Goal: Task Accomplishment & Management: Manage account settings

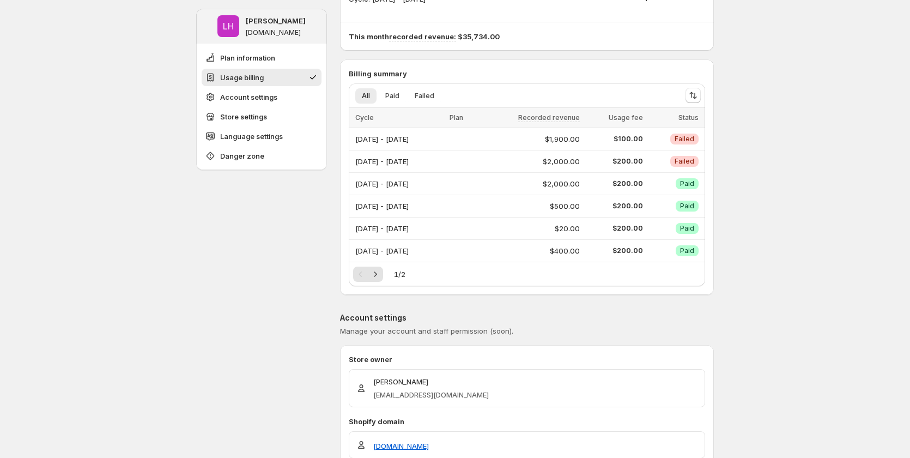
scroll to position [54, 0]
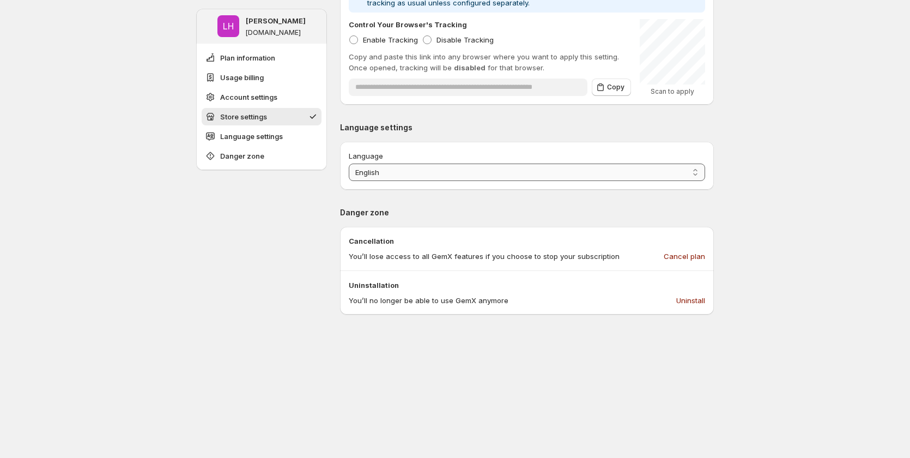
scroll to position [708, 0]
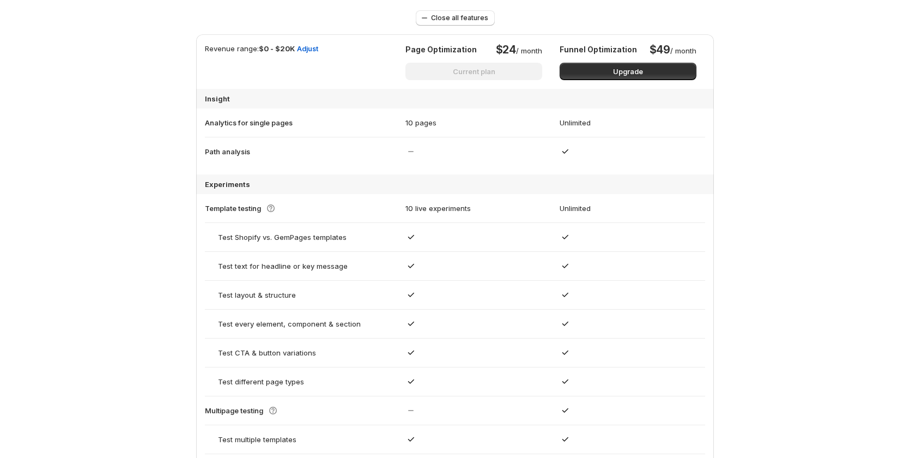
scroll to position [479, 0]
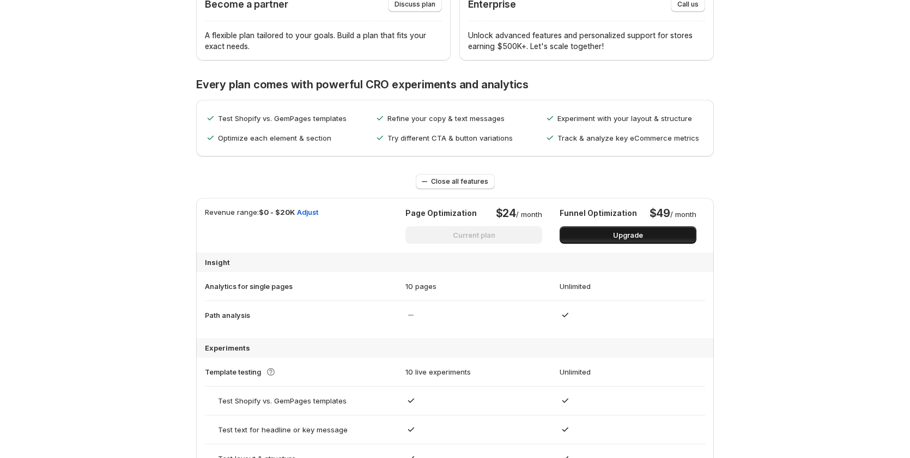
click at [643, 238] on span "Upgrade" at bounding box center [628, 234] width 30 height 11
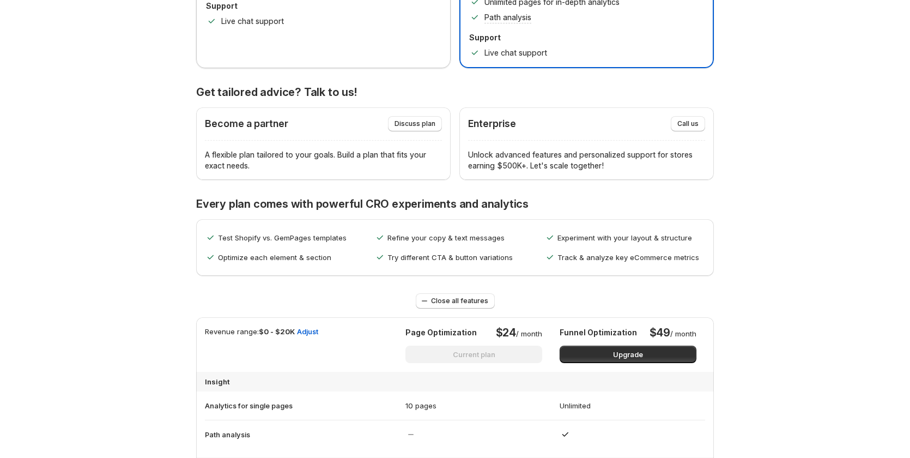
scroll to position [261, 0]
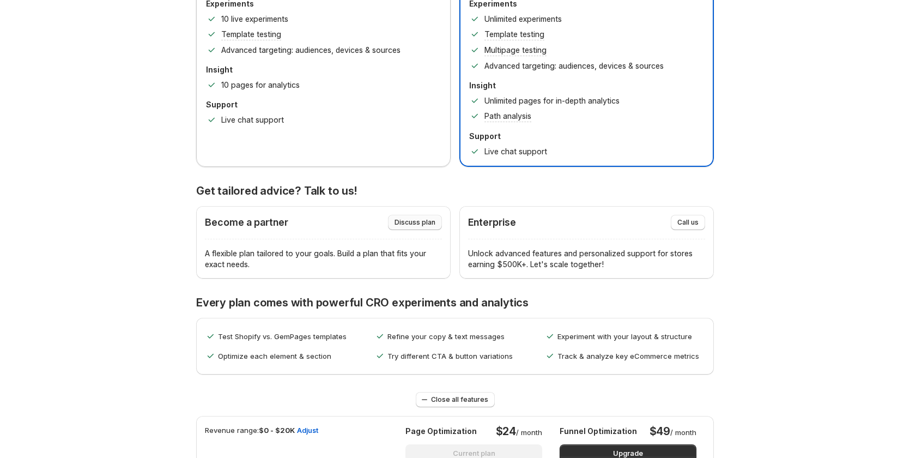
drag, startPoint x: 683, startPoint y: 221, endPoint x: 434, endPoint y: 217, distance: 249.1
click at [434, 217] on div "Become a partner Discuss plan A flexible plan tailored to your goals. Build a p…" at bounding box center [455, 242] width 518 height 72
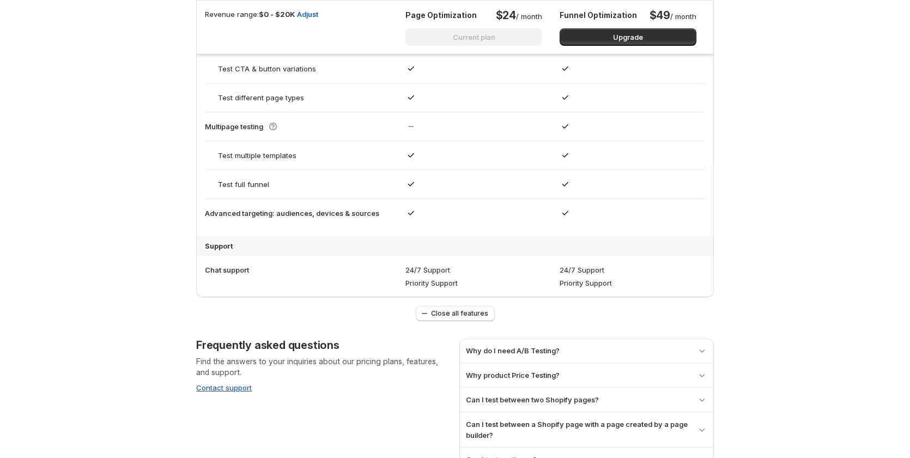
scroll to position [1024, 0]
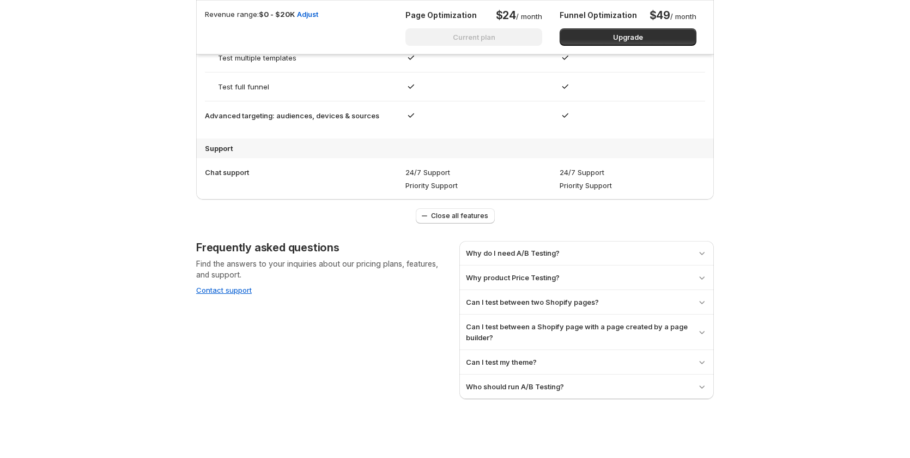
click at [634, 248] on div "Why do I need A/B Testing?" at bounding box center [586, 252] width 241 height 11
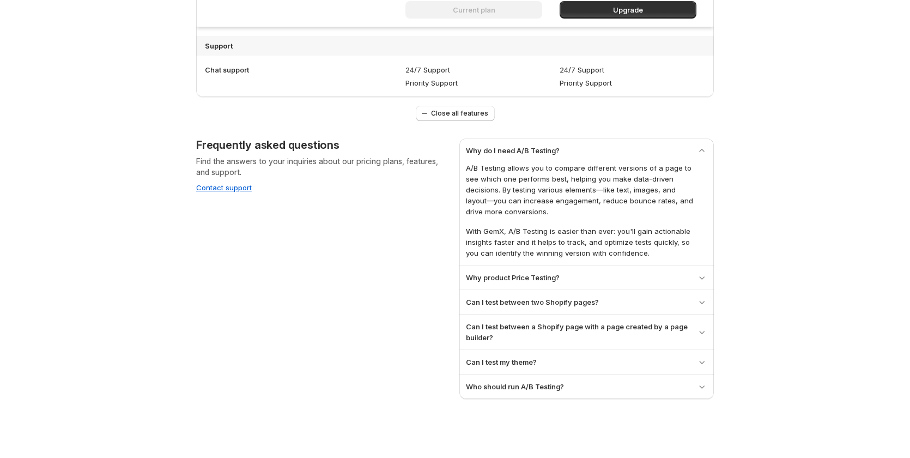
click at [614, 282] on div "Why product Price Testing?" at bounding box center [586, 277] width 241 height 11
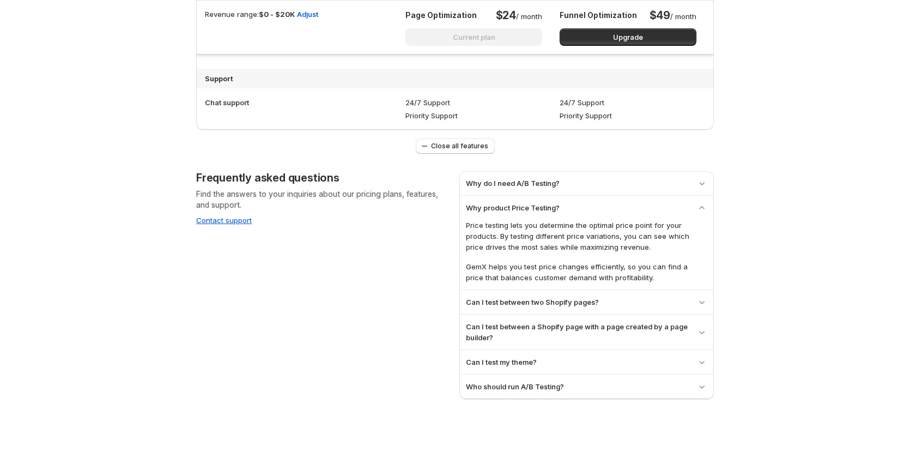
scroll to position [1094, 0]
click at [612, 309] on div "Can I test between two Shopify pages? Yes, GemX allows you to conduct A/B tests…" at bounding box center [586, 302] width 254 height 24
click at [626, 294] on div "Can I test between two Shopify pages? Yes, GemX allows you to conduct A/B tests…" at bounding box center [586, 302] width 254 height 24
click at [629, 328] on h3 "Can I test between a Shopify page with a page created by a page builder?" at bounding box center [577, 332] width 222 height 22
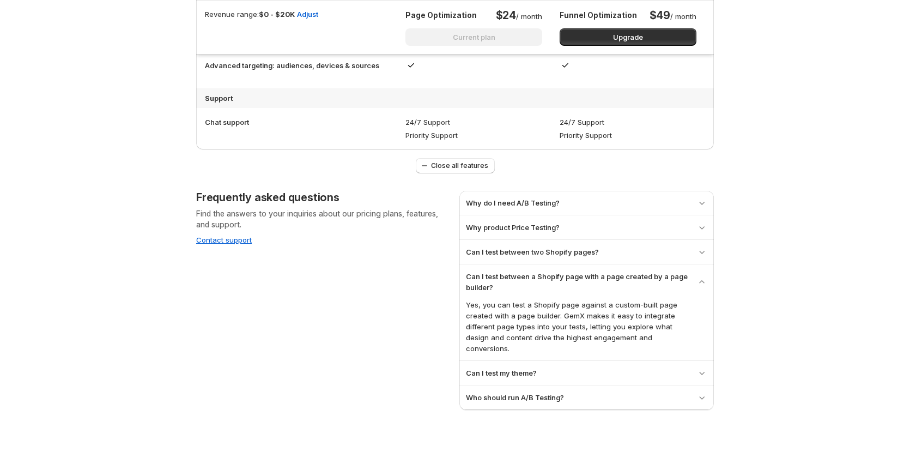
click at [625, 367] on div "Can I test my theme?" at bounding box center [586, 372] width 241 height 11
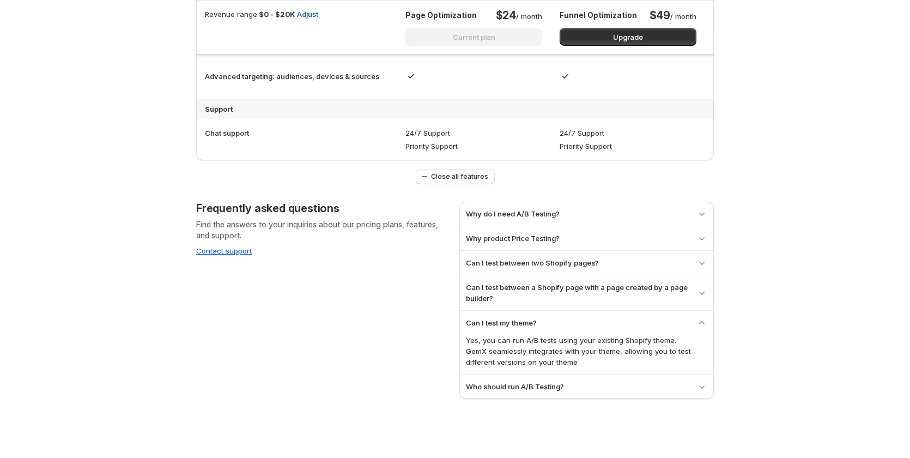
click at [605, 383] on div "Who should run A/B Testing?" at bounding box center [586, 386] width 241 height 11
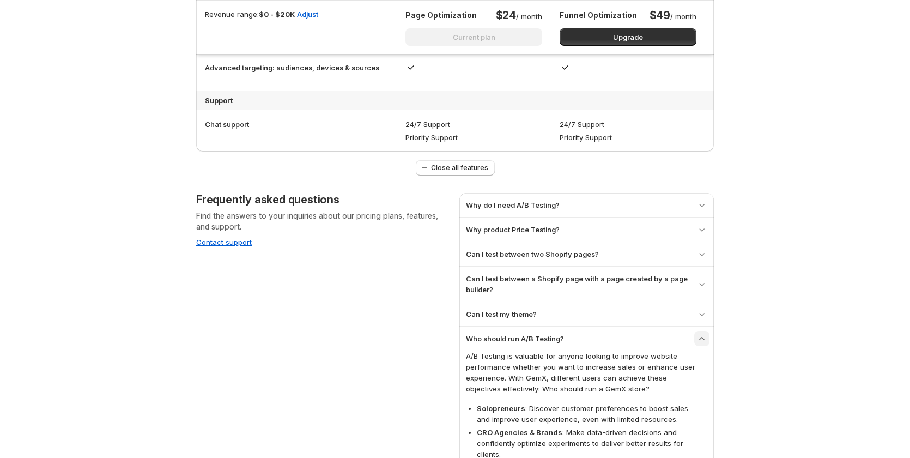
click at [699, 339] on button "button" at bounding box center [701, 338] width 15 height 15
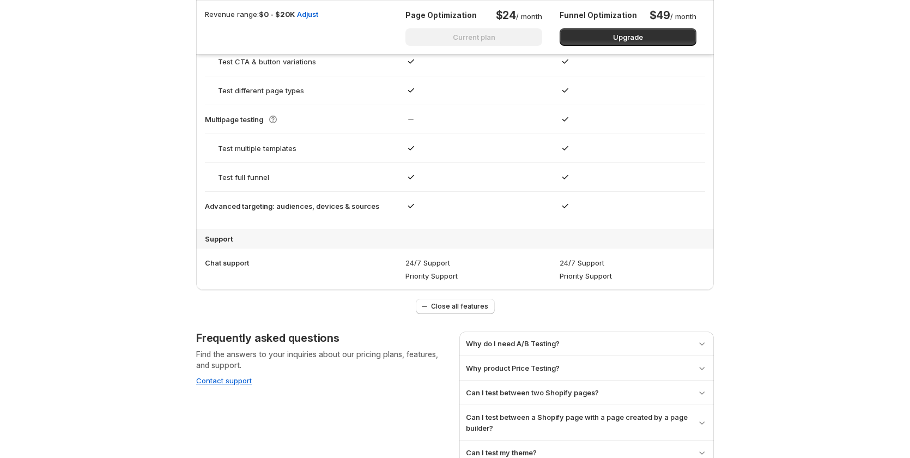
scroll to position [915, 0]
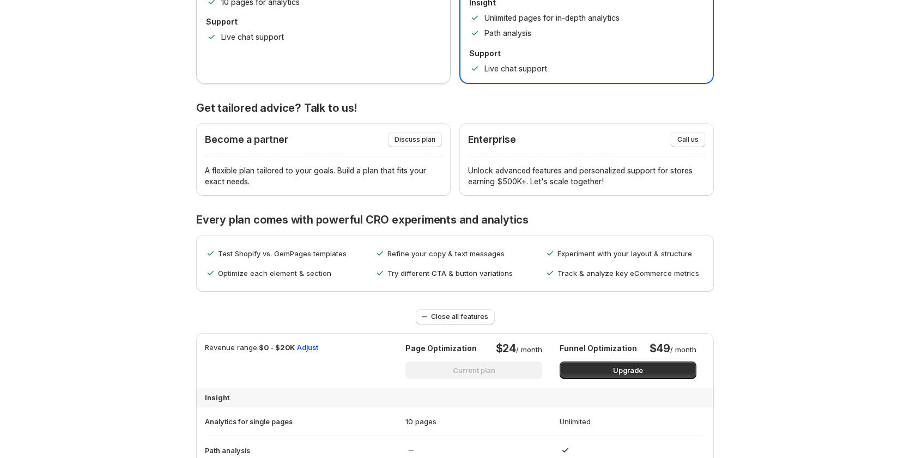
scroll to position [545, 0]
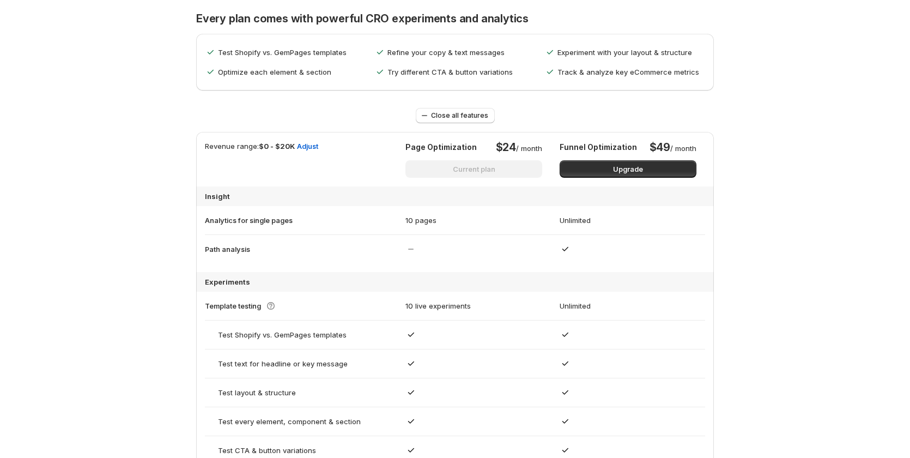
click at [429, 144] on p "Page Optimization" at bounding box center [440, 147] width 71 height 11
drag, startPoint x: 536, startPoint y: 144, endPoint x: 549, endPoint y: 145, distance: 13.1
click at [538, 144] on p "$24 / month" at bounding box center [519, 147] width 46 height 13
drag, startPoint x: 644, startPoint y: 151, endPoint x: 668, endPoint y: 147, distance: 24.4
click at [647, 151] on div "Funnel Optimization $49 / month" at bounding box center [628, 147] width 137 height 13
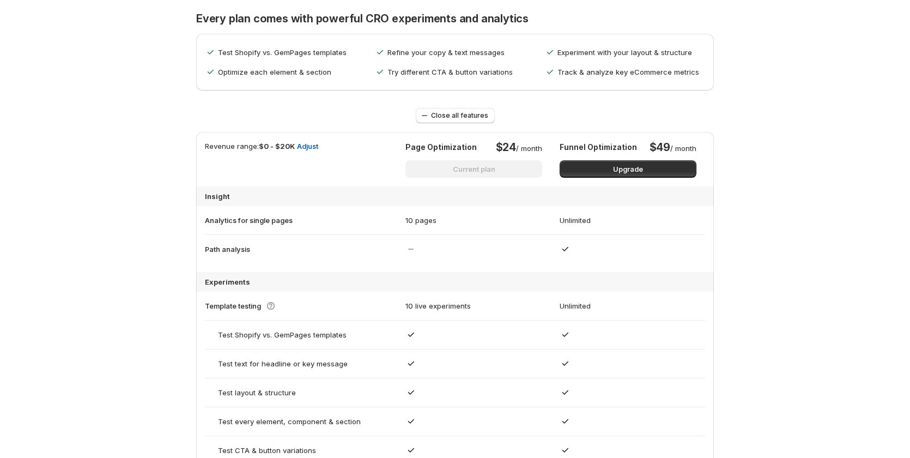
click at [208, 151] on p "Revenue range: $0 - $20K" at bounding box center [250, 159] width 90 height 37
click at [312, 144] on span "Adjust" at bounding box center [307, 146] width 21 height 11
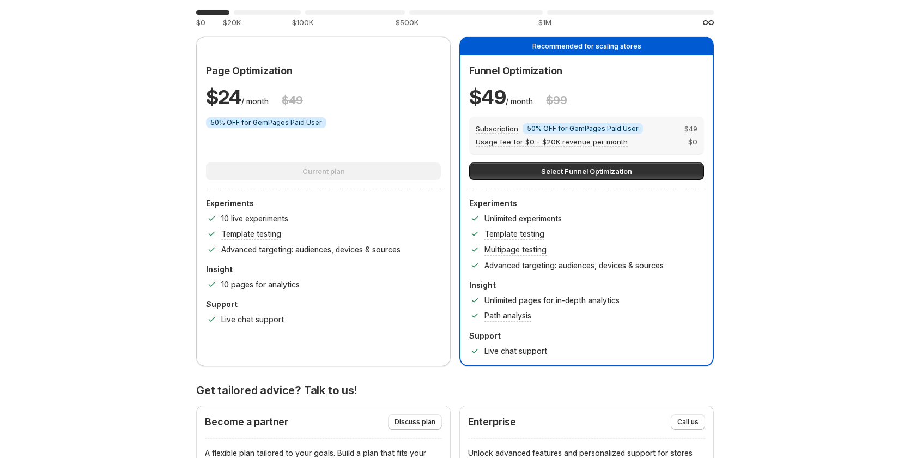
scroll to position [109, 0]
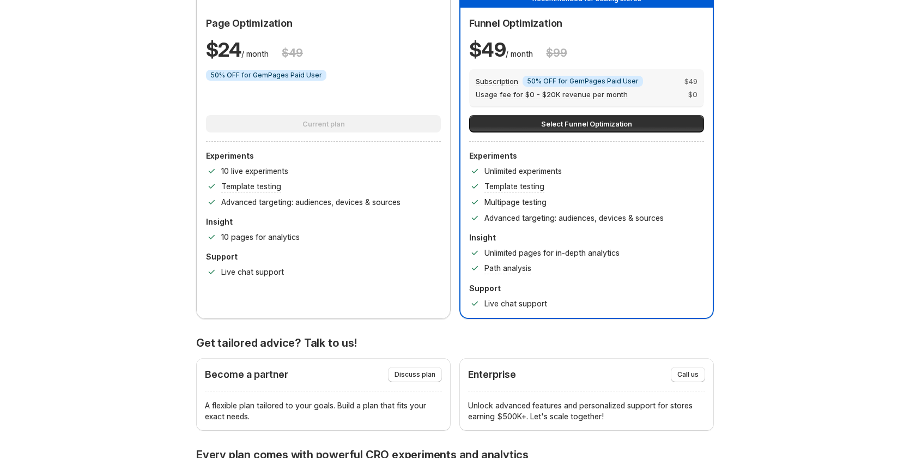
click at [378, 123] on div "Current plan" at bounding box center [323, 123] width 235 height 17
click at [302, 227] on p "Insight" at bounding box center [323, 221] width 235 height 11
drag, startPoint x: 576, startPoint y: 254, endPoint x: 576, endPoint y: 270, distance: 15.8
click at [579, 256] on p "Unlimited pages for in-depth analytics" at bounding box center [551, 252] width 135 height 11
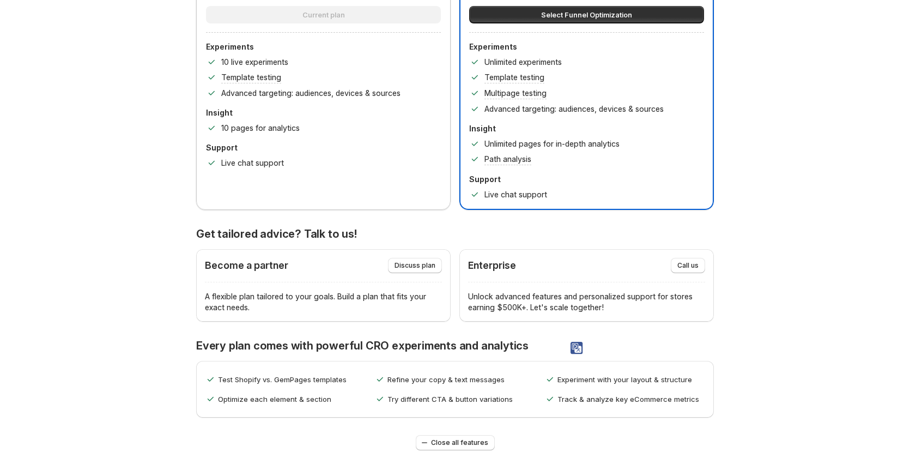
click at [576, 265] on div "Enterprise Call us" at bounding box center [586, 265] width 237 height 15
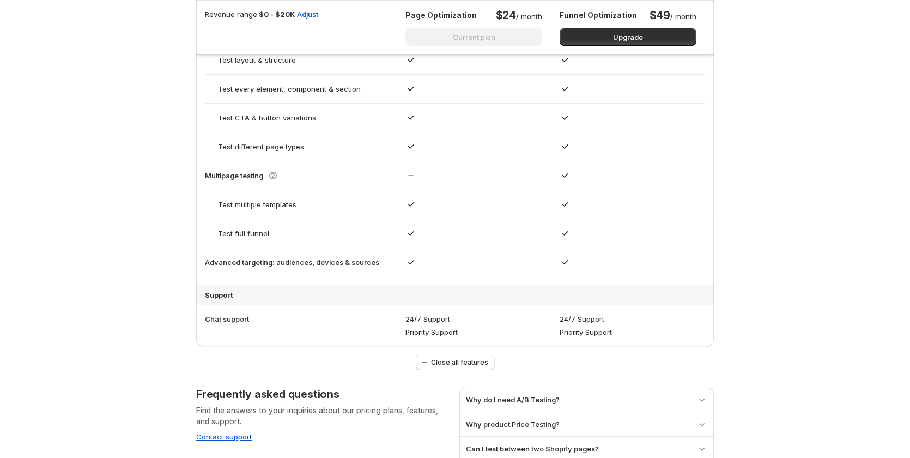
scroll to position [1024, 0]
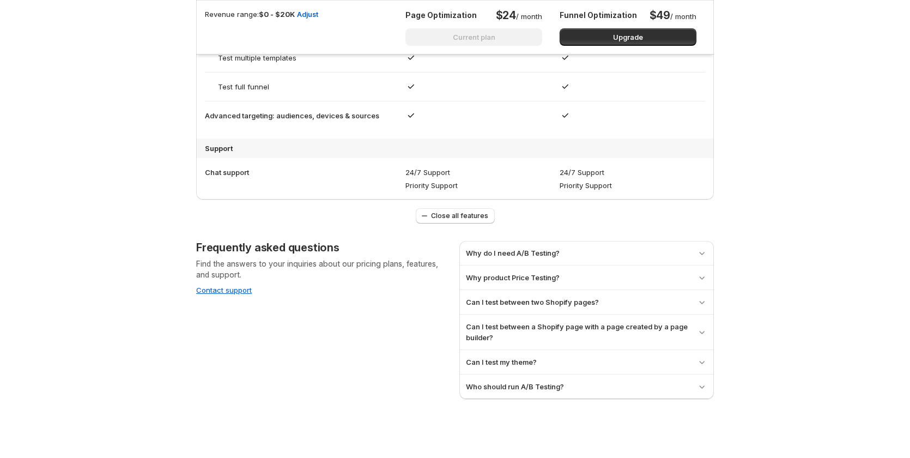
click at [630, 256] on div "Why do I need A/B Testing?" at bounding box center [586, 252] width 241 height 11
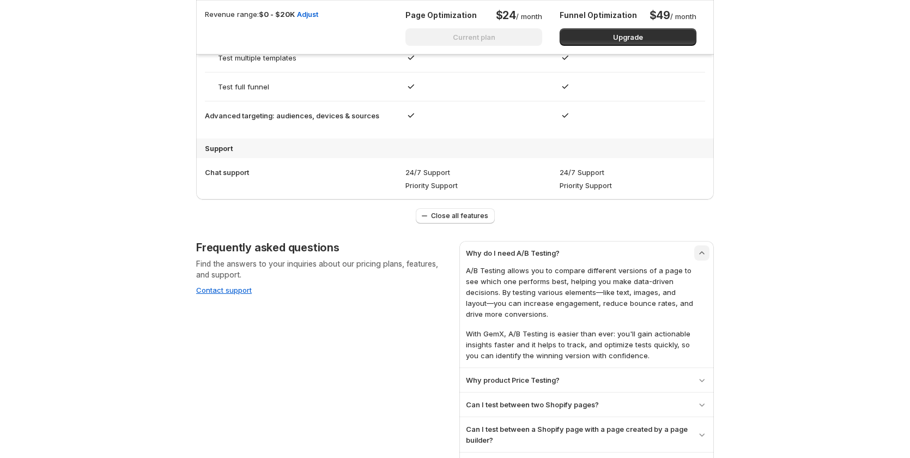
click at [707, 256] on icon "button" at bounding box center [701, 252] width 11 height 11
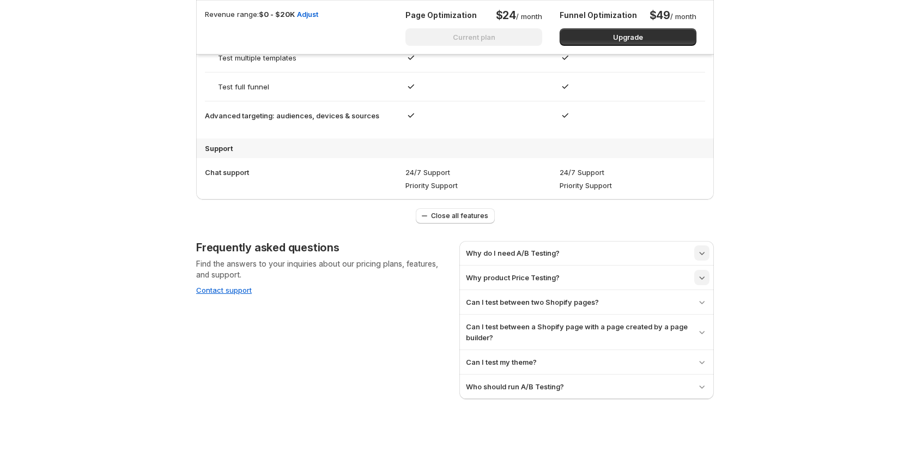
click at [702, 281] on icon "button" at bounding box center [701, 277] width 11 height 11
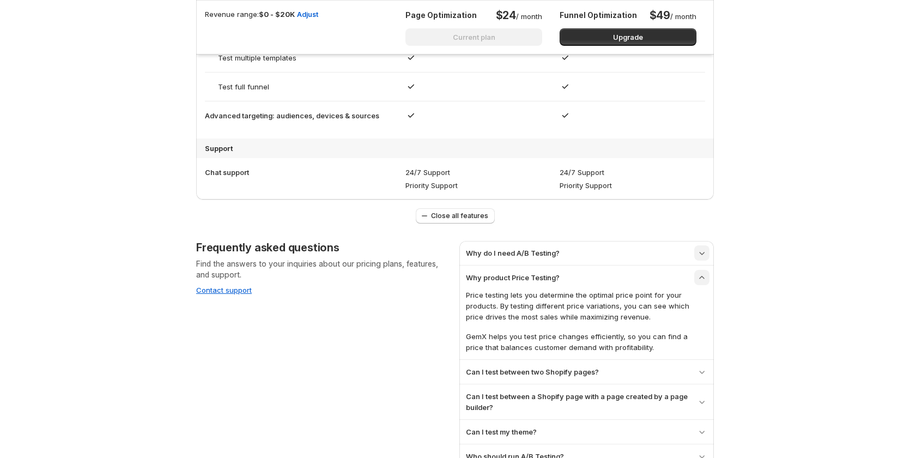
click at [705, 281] on icon "button" at bounding box center [701, 277] width 11 height 11
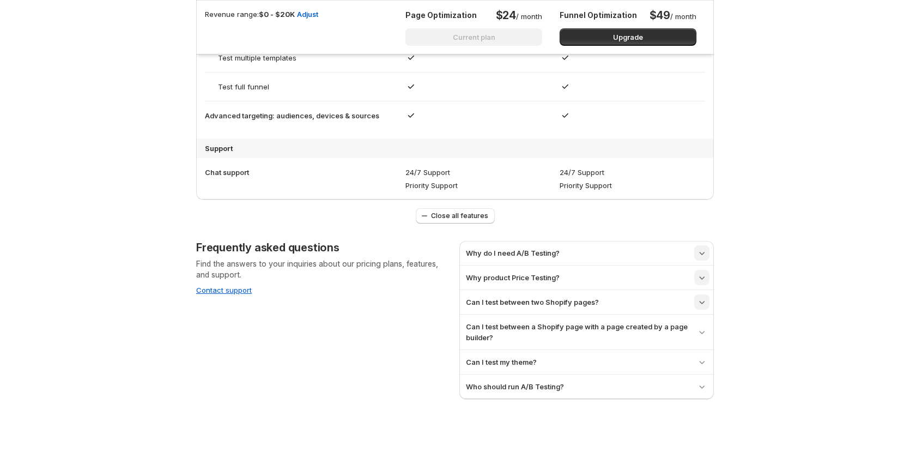
click at [707, 305] on icon "button" at bounding box center [701, 301] width 11 height 11
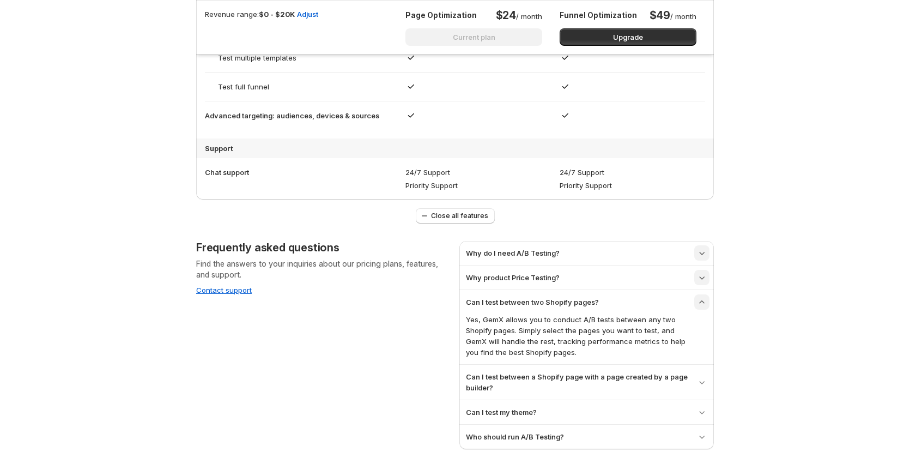
click at [707, 305] on icon "button" at bounding box center [701, 301] width 11 height 11
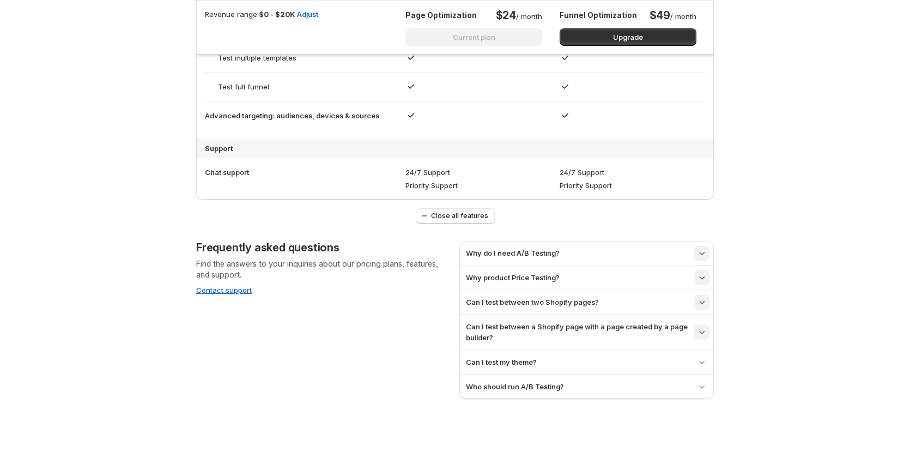
click at [698, 331] on button "button" at bounding box center [701, 331] width 15 height 15
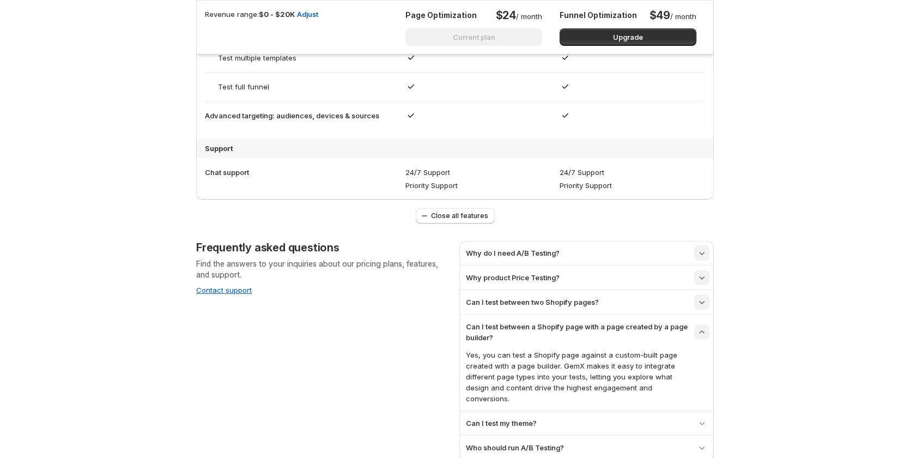
click at [704, 331] on icon "button" at bounding box center [701, 331] width 5 height 3
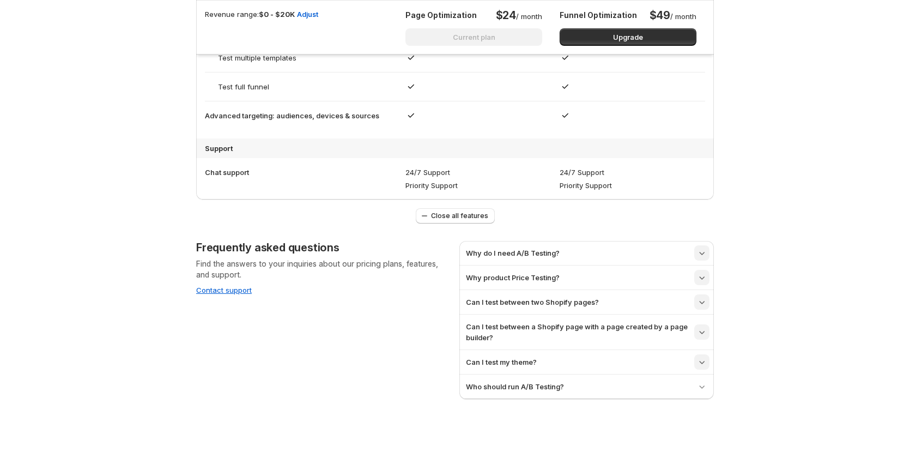
click at [704, 357] on icon "button" at bounding box center [701, 361] width 11 height 11
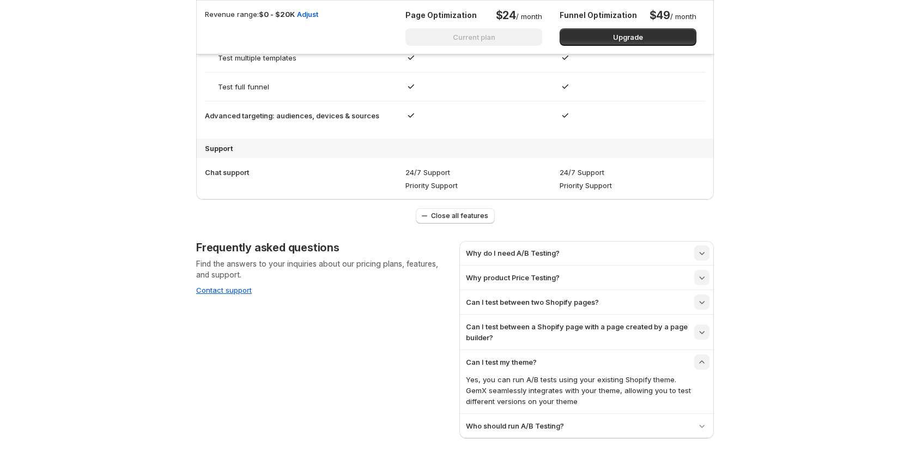
click at [707, 366] on icon "button" at bounding box center [701, 361] width 11 height 11
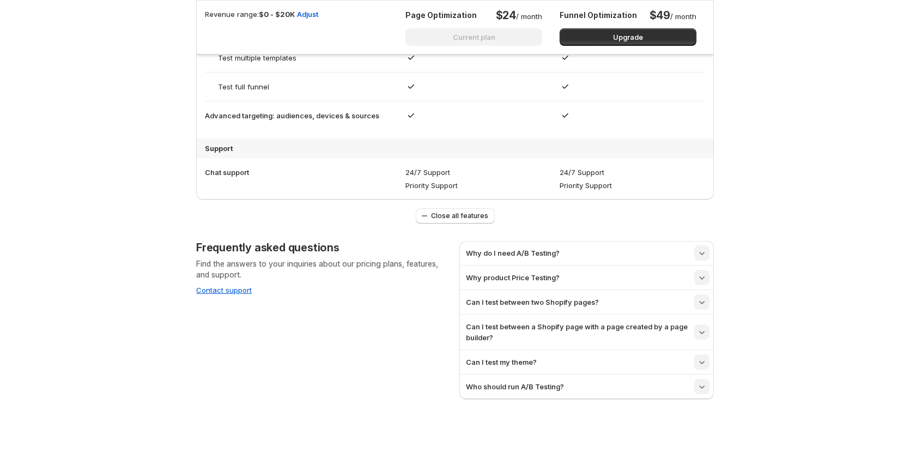
click at [707, 387] on icon "button" at bounding box center [701, 386] width 11 height 11
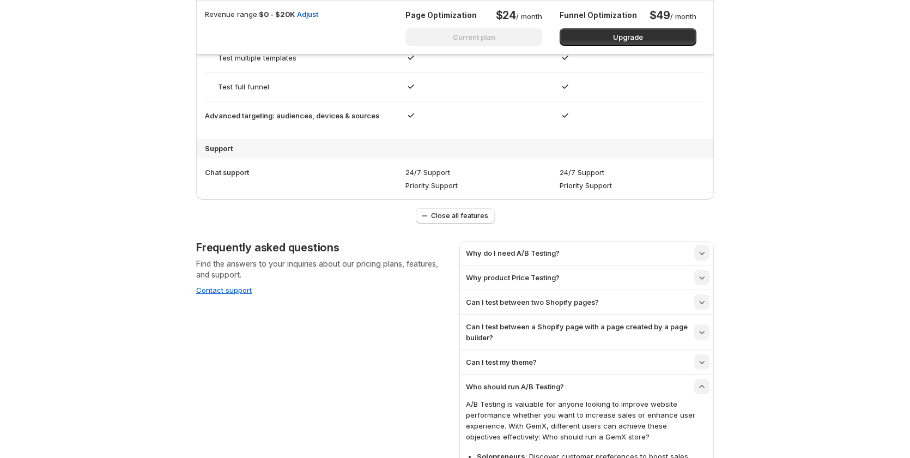
click at [707, 387] on icon "button" at bounding box center [701, 386] width 11 height 11
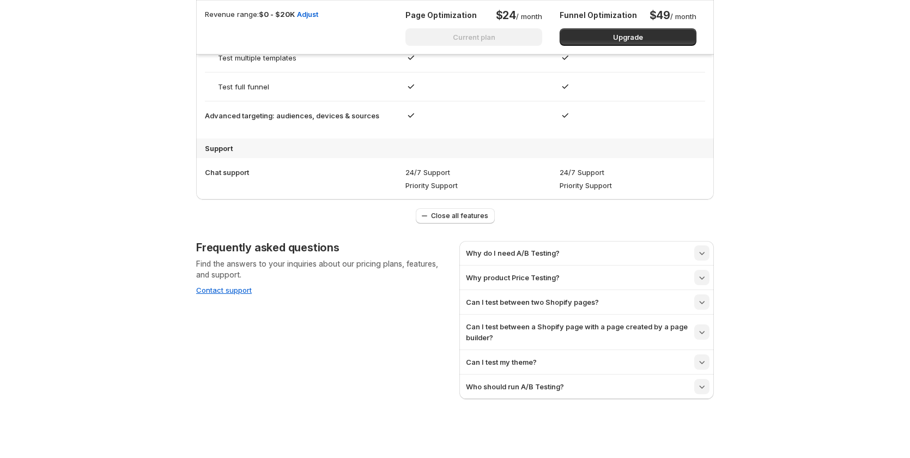
click at [702, 365] on icon "button" at bounding box center [701, 361] width 11 height 11
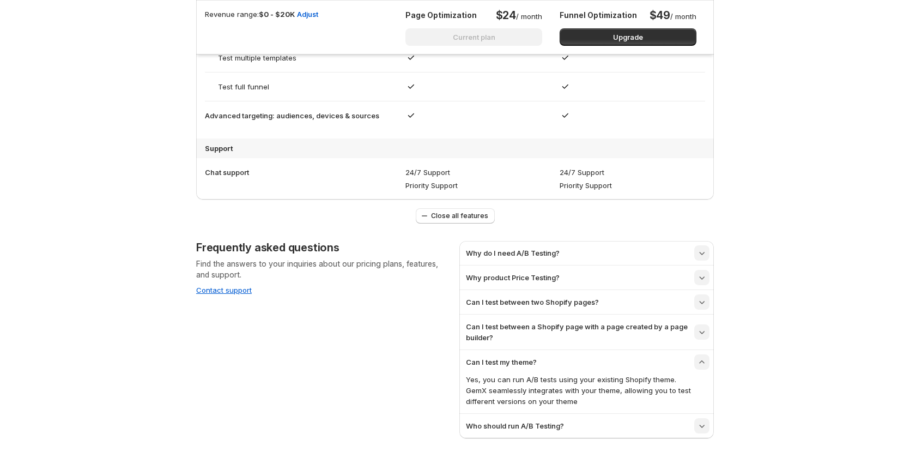
click at [706, 361] on icon "button" at bounding box center [701, 361] width 11 height 11
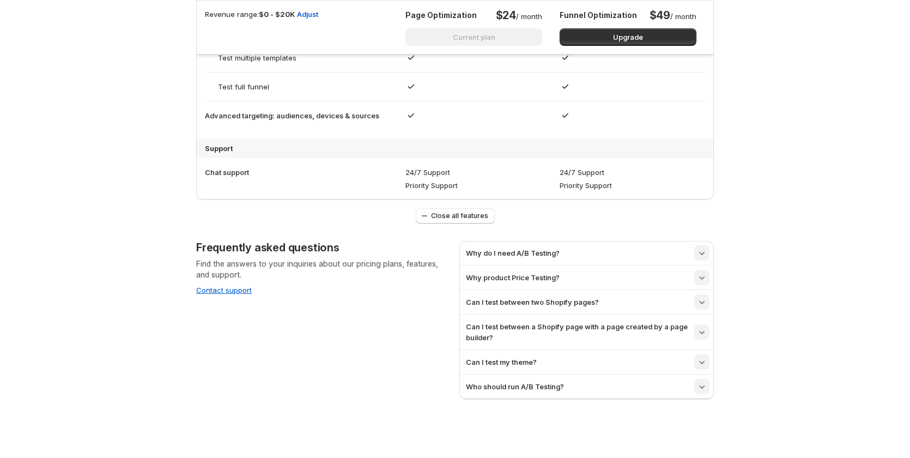
click at [705, 332] on icon "button" at bounding box center [702, 332] width 5 height 3
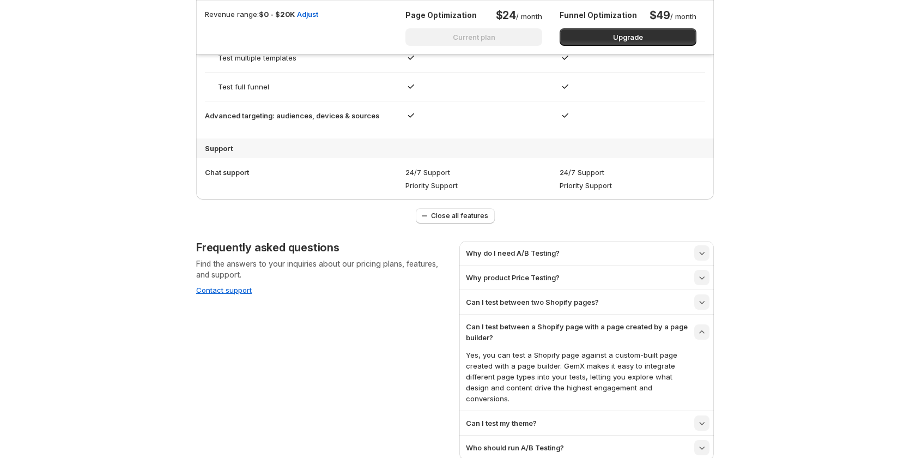
click at [706, 332] on icon "button" at bounding box center [701, 331] width 11 height 11
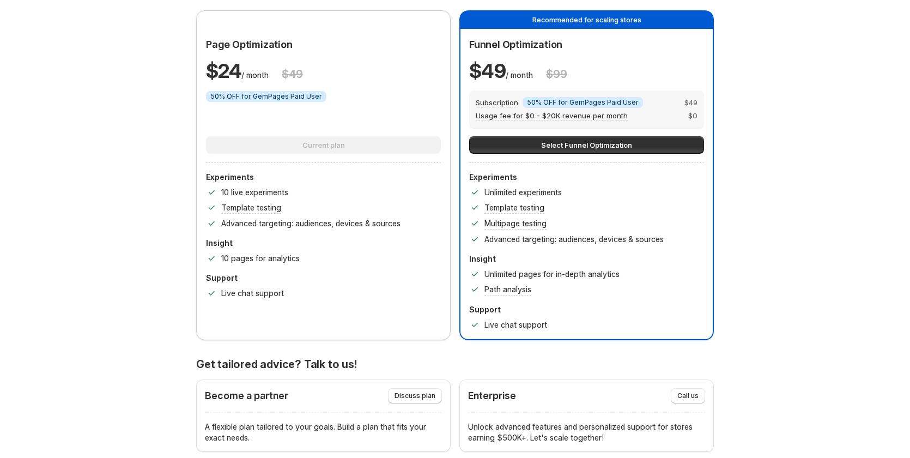
scroll to position [218, 0]
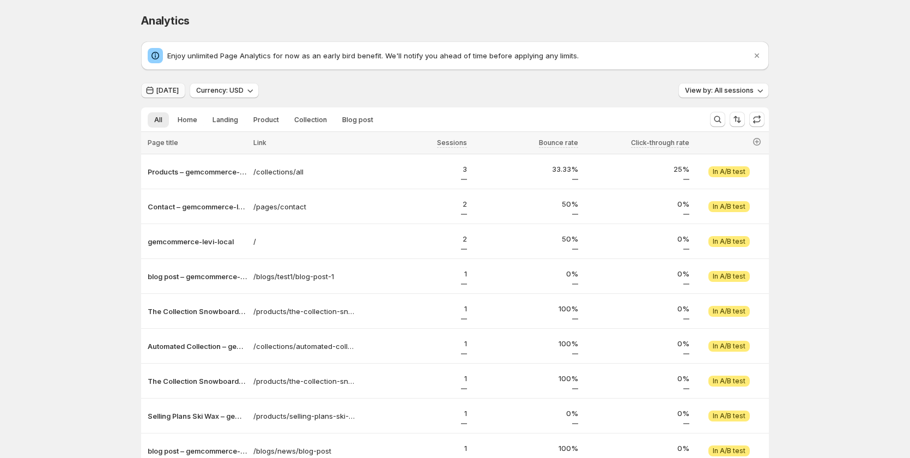
click at [170, 87] on span "[DATE]" at bounding box center [167, 90] width 22 height 9
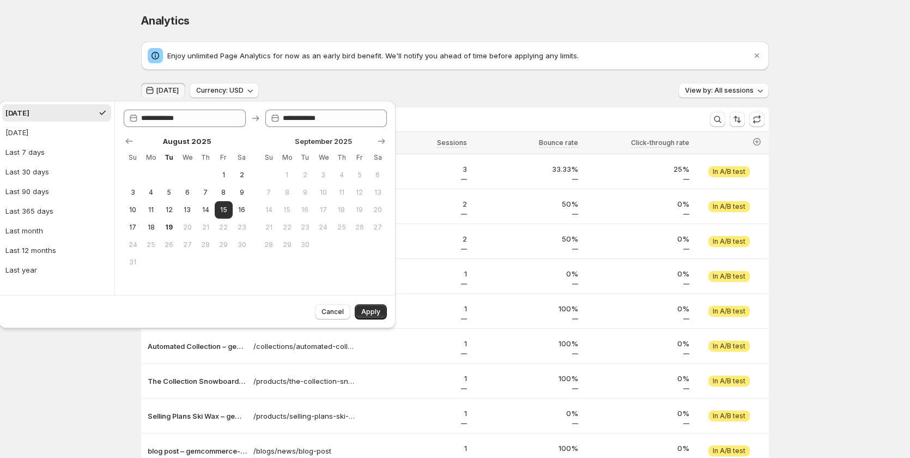
drag, startPoint x: 445, startPoint y: 95, endPoint x: 462, endPoint y: 87, distance: 18.5
click at [462, 87] on div "[DATE] Currency: USD View by: All sessions" at bounding box center [455, 91] width 628 height 16
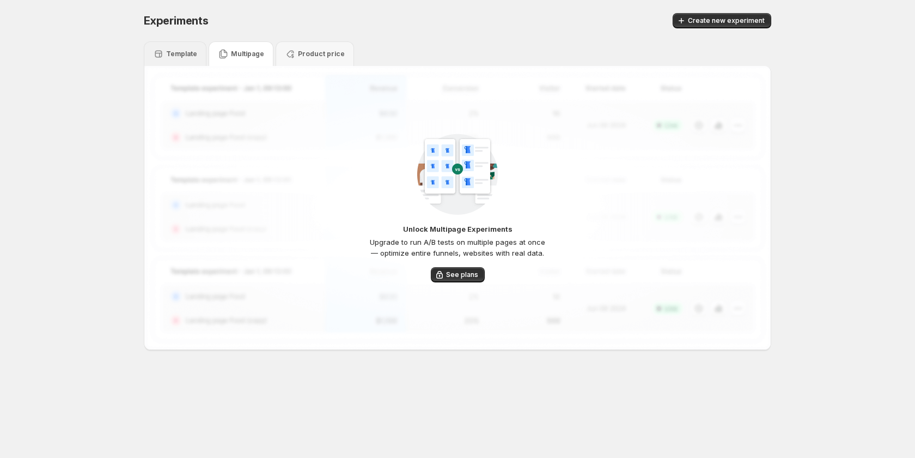
click at [184, 52] on p "Template" at bounding box center [181, 54] width 31 height 9
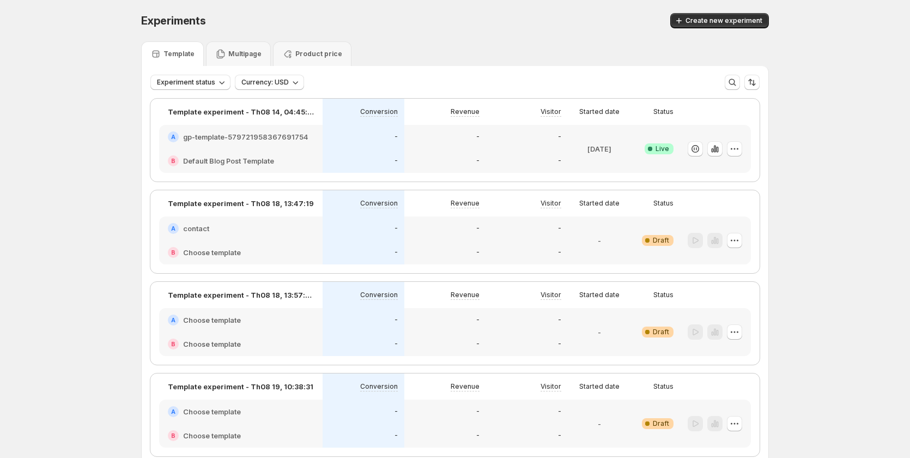
click at [264, 151] on div "B Default Blog Post Template" at bounding box center [240, 161] width 163 height 24
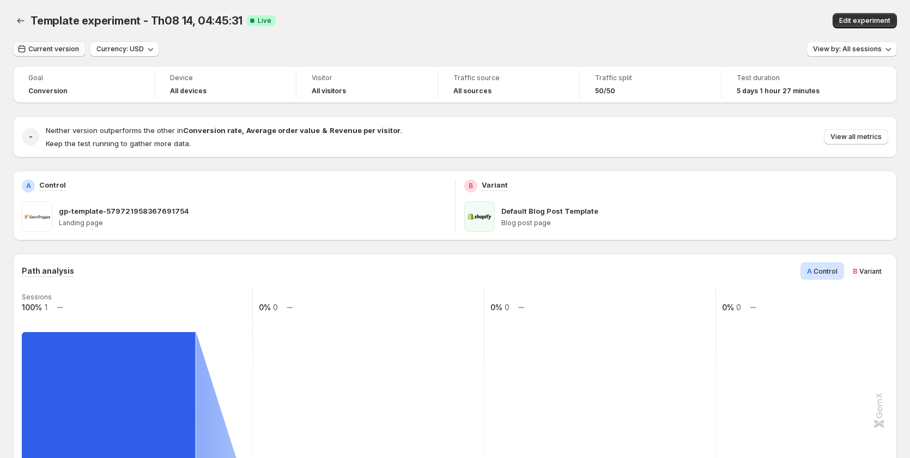
click at [64, 50] on span "Current version" at bounding box center [53, 49] width 51 height 9
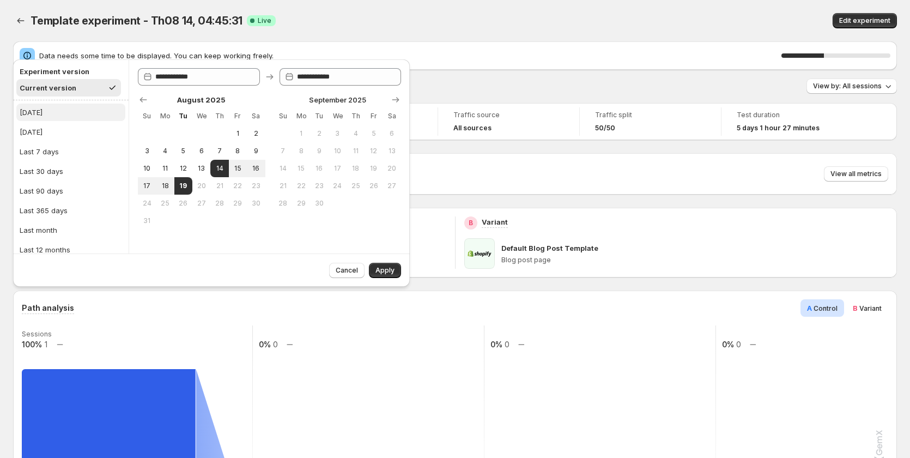
click at [58, 116] on button "[DATE]" at bounding box center [70, 112] width 109 height 17
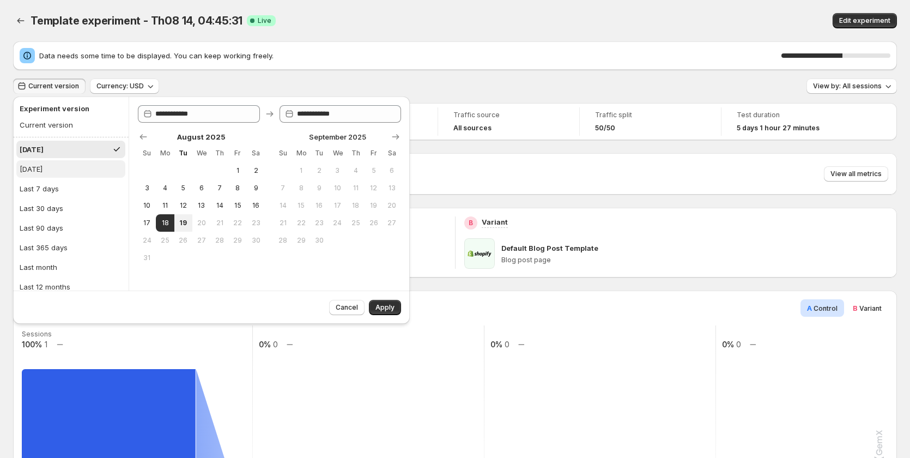
click at [64, 176] on button "[DATE]" at bounding box center [70, 168] width 109 height 17
type input "**********"
click at [56, 195] on button "Last 7 days" at bounding box center [70, 188] width 109 height 17
type input "**********"
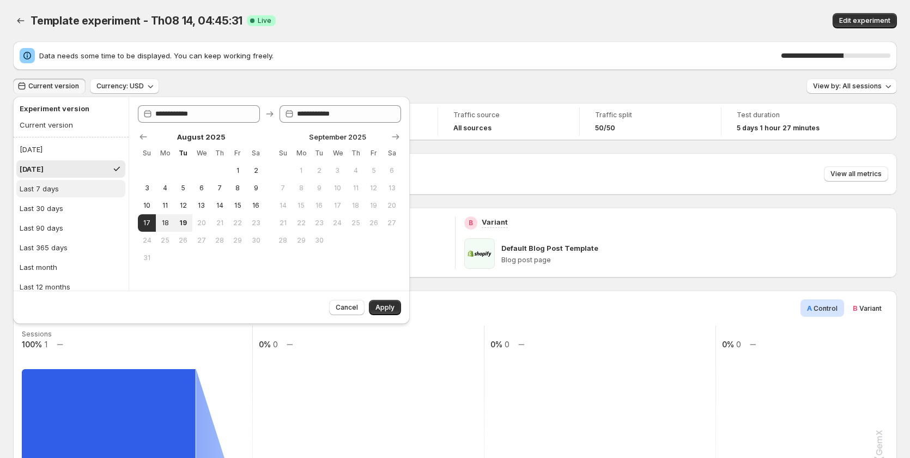
type input "**********"
click at [62, 177] on button "[DATE]" at bounding box center [70, 168] width 109 height 17
type input "**********"
click at [65, 187] on button "Last 7 days" at bounding box center [70, 188] width 109 height 17
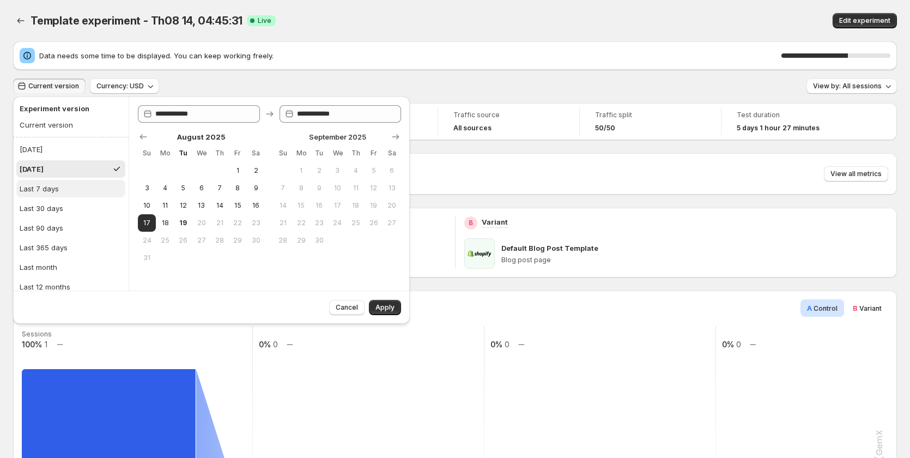
type input "**********"
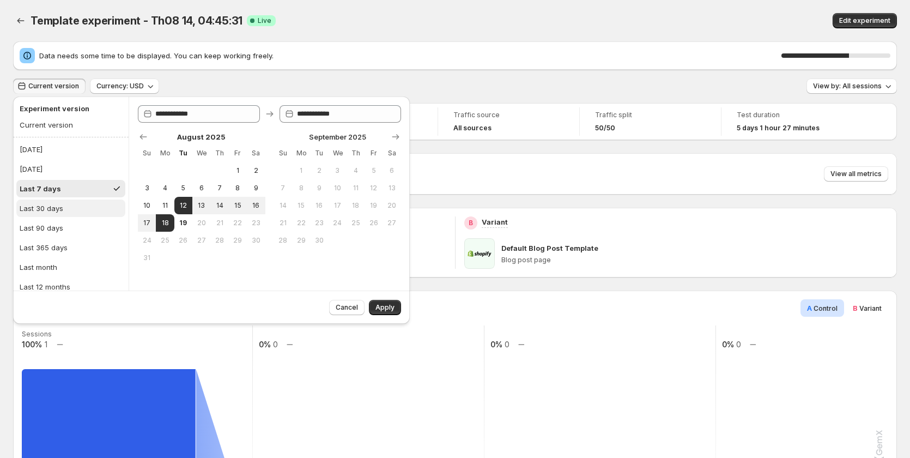
click at [63, 204] on button "Last 30 days" at bounding box center [70, 207] width 109 height 17
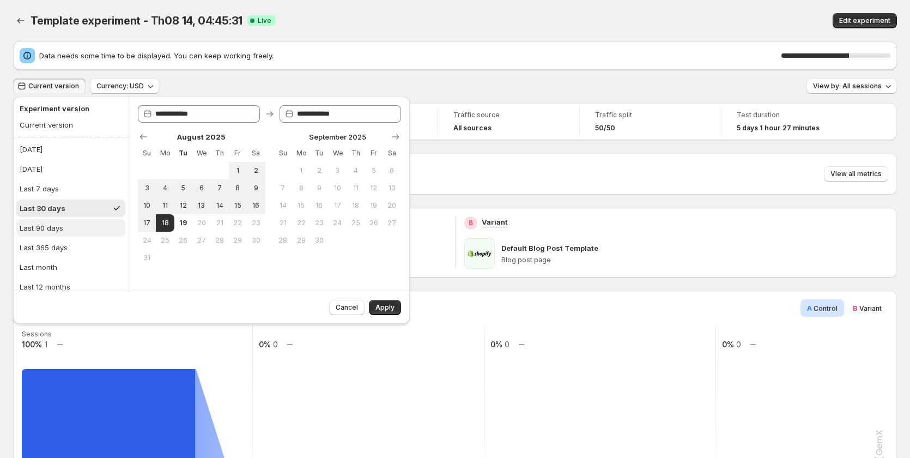
click at [57, 225] on div "Last 90 days" at bounding box center [42, 227] width 44 height 11
click at [46, 243] on div "Last 365 days" at bounding box center [44, 247] width 48 height 11
click at [73, 154] on button "[DATE]" at bounding box center [70, 149] width 109 height 17
type input "**********"
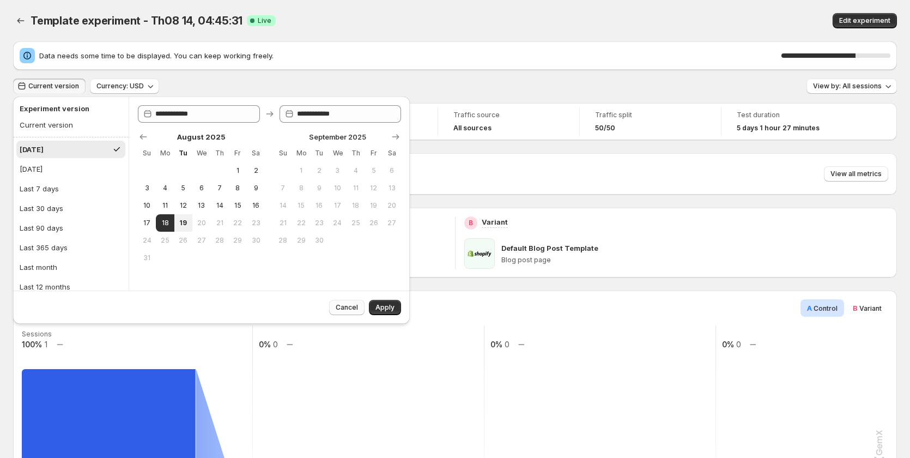
click at [341, 310] on span "Cancel" at bounding box center [347, 307] width 22 height 9
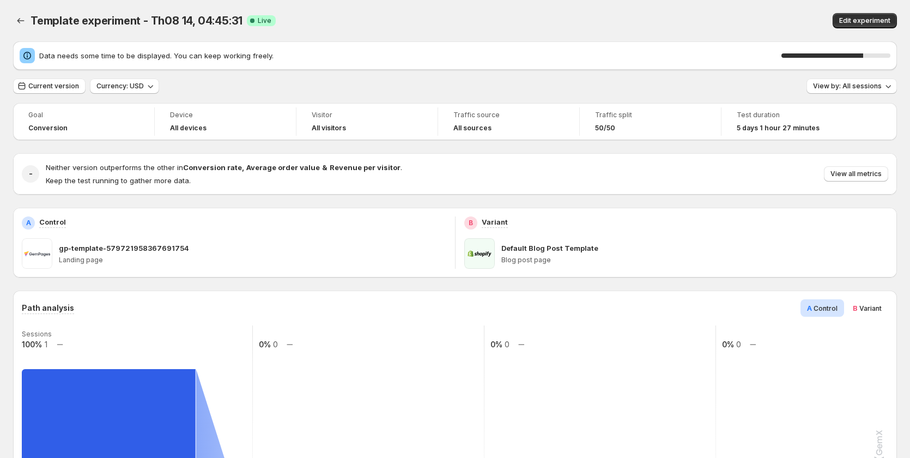
click at [871, 11] on div "Template experiment - Th08 14, 04:45:31. This page is ready Template experiment…" at bounding box center [455, 20] width 884 height 41
click at [868, 20] on span "Edit experiment" at bounding box center [864, 20] width 51 height 9
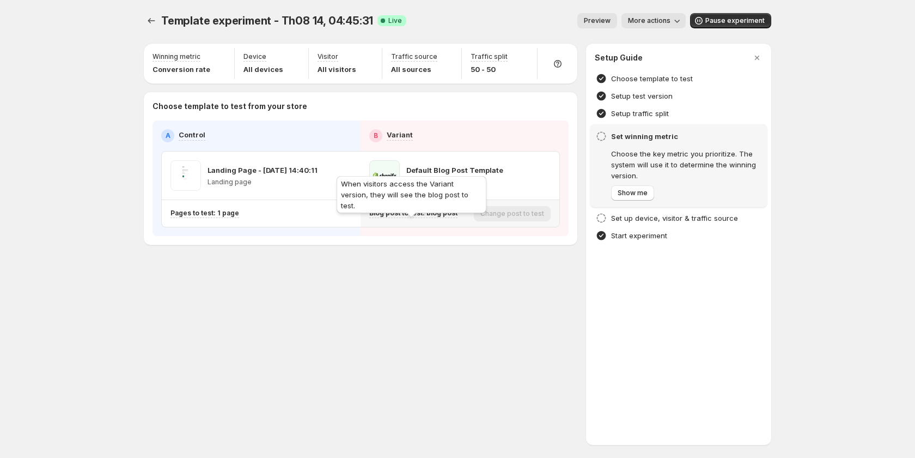
click at [416, 210] on p "Blog post to test: blog post" at bounding box center [413, 213] width 88 height 9
click at [663, 25] on span "More actions" at bounding box center [649, 20] width 43 height 9
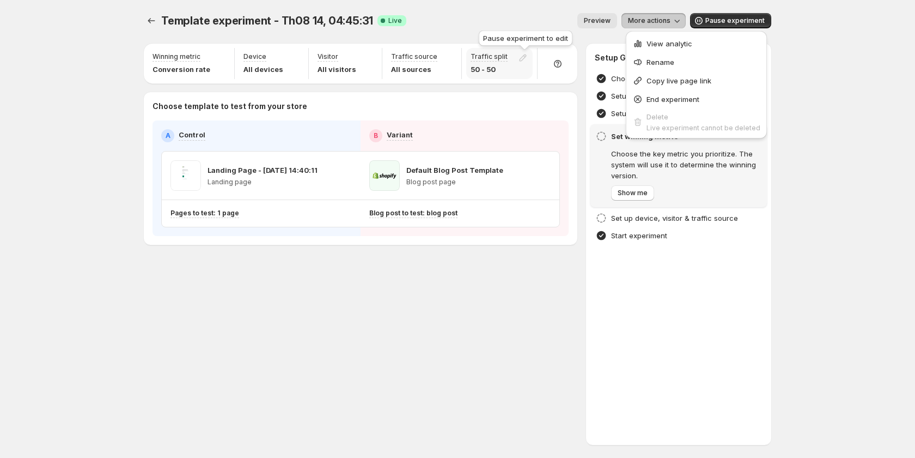
click at [530, 57] on div at bounding box center [525, 59] width 15 height 14
click at [525, 57] on div at bounding box center [525, 59] width 15 height 14
click at [660, 23] on span "More actions" at bounding box center [649, 20] width 43 height 9
click at [669, 25] on span "More actions" at bounding box center [649, 20] width 43 height 9
click at [658, 50] on button "View analytic" at bounding box center [696, 42] width 135 height 17
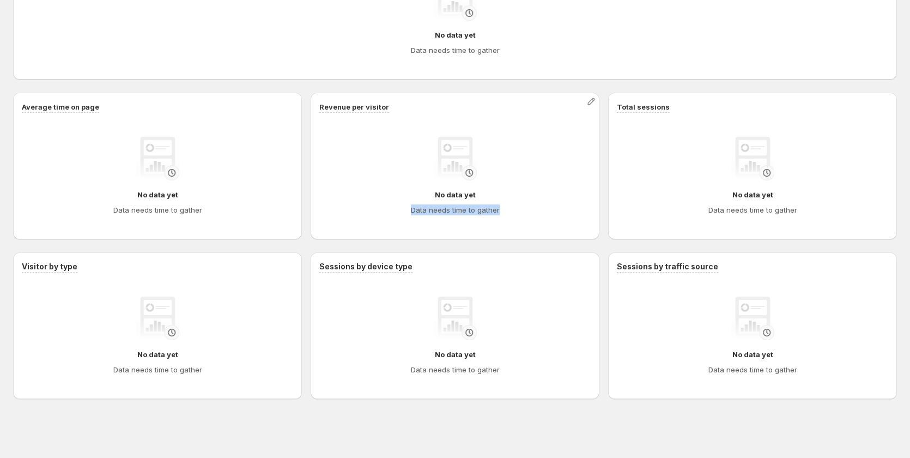
scroll to position [658, 0]
drag, startPoint x: 405, startPoint y: 209, endPoint x: 542, endPoint y: 211, distance: 136.8
click at [542, 211] on div "No data yet Data needs time to gather" at bounding box center [455, 176] width 254 height 78
drag, startPoint x: 520, startPoint y: 213, endPoint x: 467, endPoint y: 235, distance: 57.4
click at [519, 213] on div "No data yet Data needs time to gather" at bounding box center [455, 176] width 254 height 78
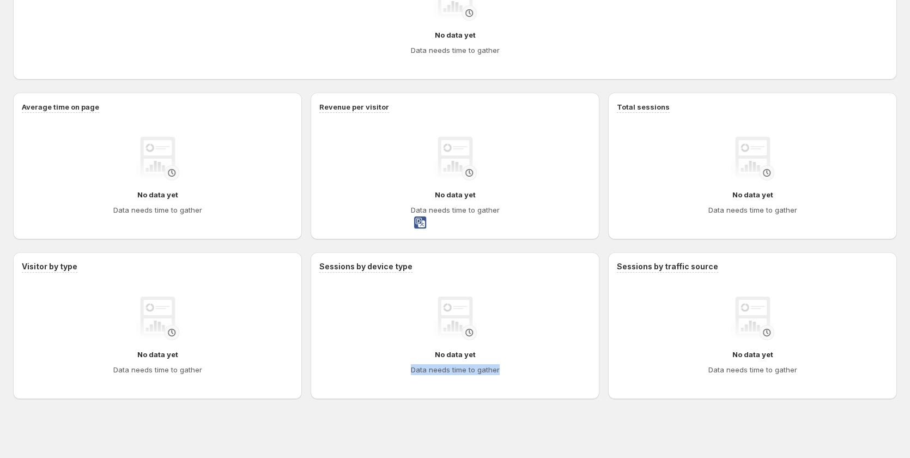
drag, startPoint x: 404, startPoint y: 369, endPoint x: 513, endPoint y: 369, distance: 109.0
click at [513, 369] on div "No data yet Data needs time to gather" at bounding box center [455, 335] width 254 height 78
click at [519, 380] on div "No data yet Data needs time to gather" at bounding box center [454, 336] width 271 height 96
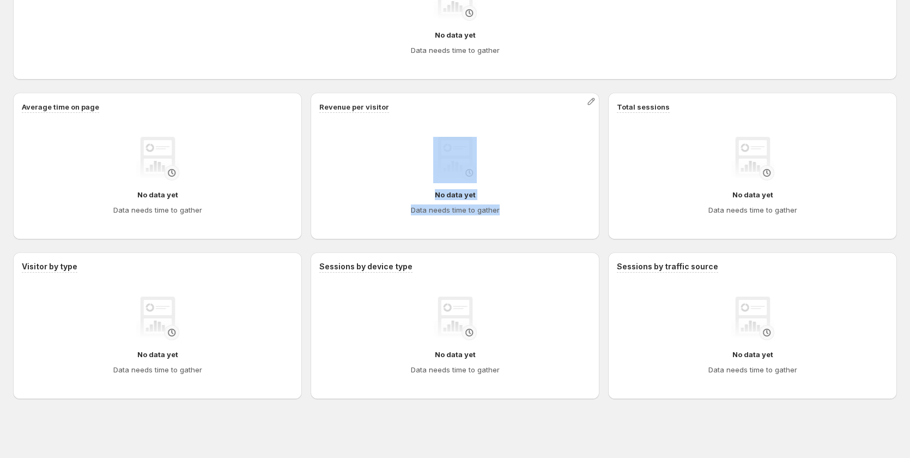
drag, startPoint x: 513, startPoint y: 205, endPoint x: 454, endPoint y: 152, distance: 78.7
click at [436, 177] on div "No data yet Data needs time to gather" at bounding box center [455, 176] width 254 height 78
click at [556, 66] on div "No data yet Data needs time to gather" at bounding box center [455, 16] width 866 height 109
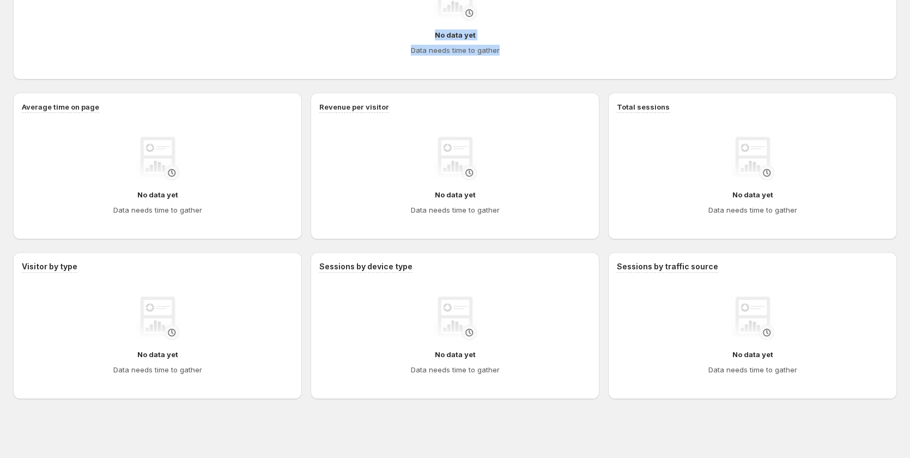
drag, startPoint x: 524, startPoint y: 50, endPoint x: 439, endPoint y: 31, distance: 87.7
click at [439, 31] on div "No data yet Data needs time to gather" at bounding box center [455, 16] width 849 height 78
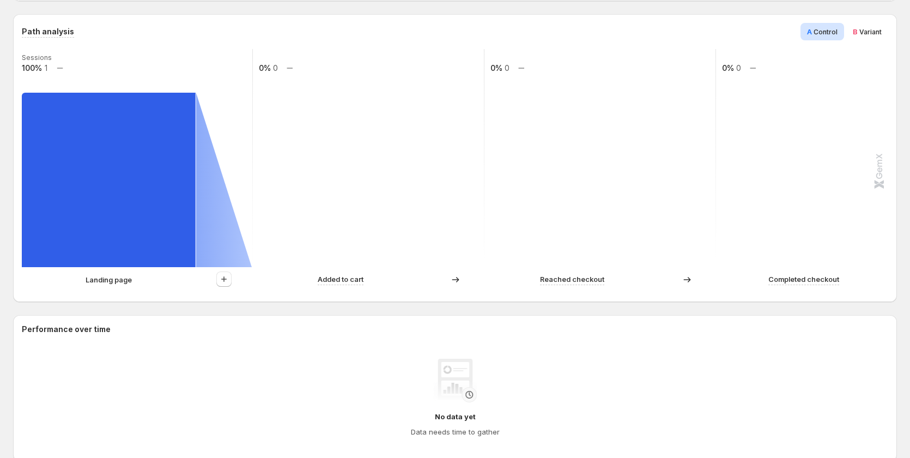
click at [547, 193] on rect at bounding box center [600, 158] width 233 height 218
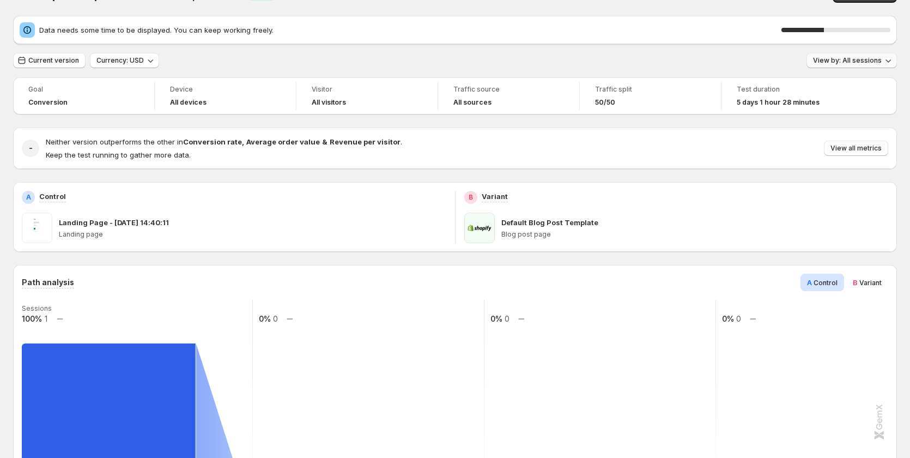
scroll to position [0, 0]
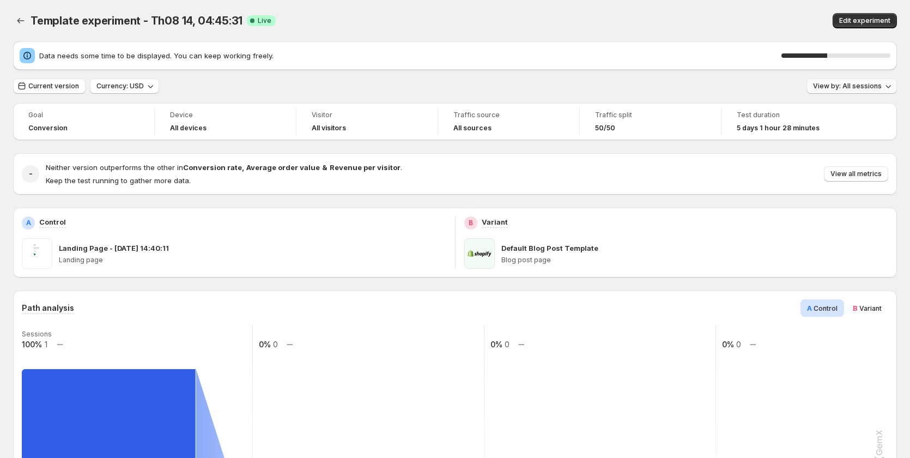
click at [852, 87] on span "View by: All sessions" at bounding box center [847, 86] width 69 height 9
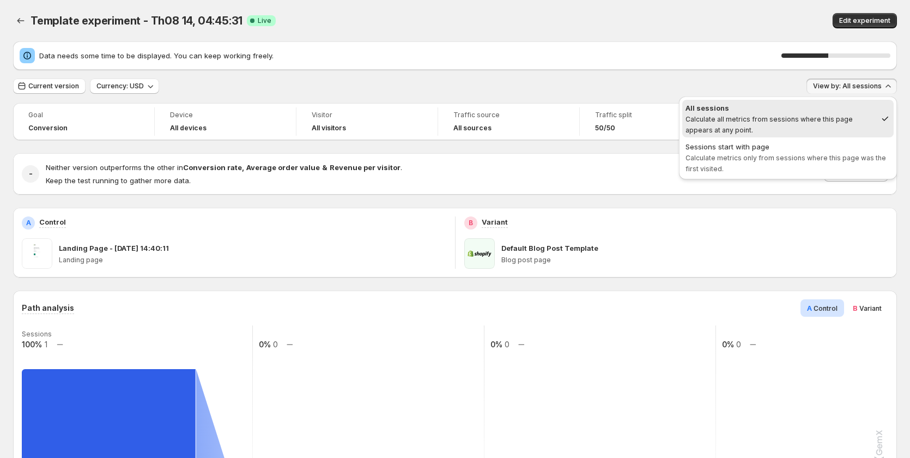
click at [852, 87] on span "View by: All sessions" at bounding box center [847, 86] width 69 height 9
